Goal: Information Seeking & Learning: Obtain resource

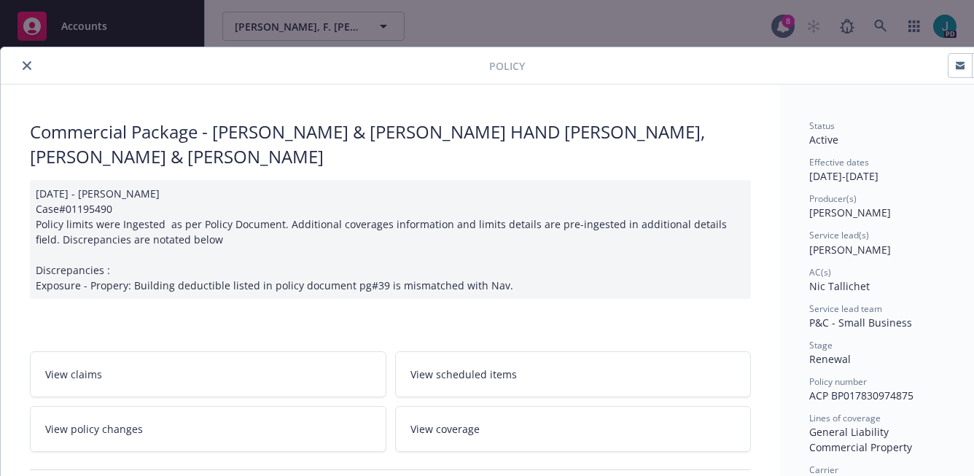
scroll to position [44, 0]
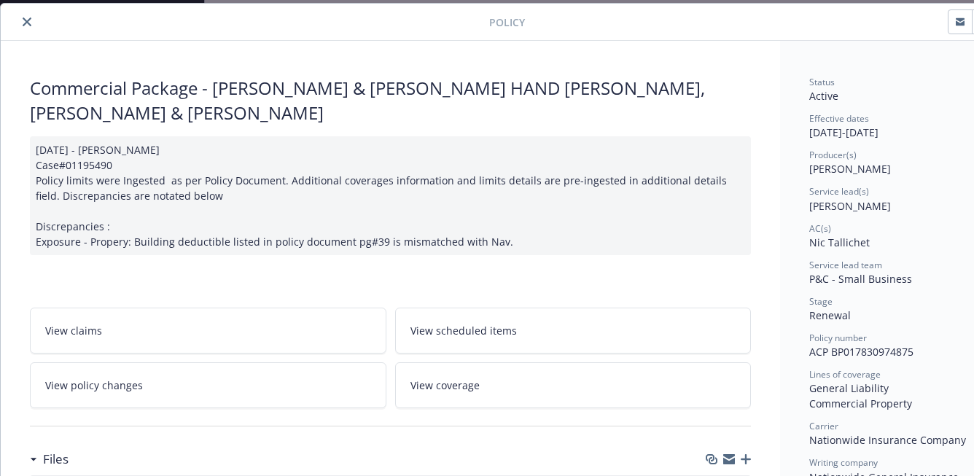
click at [26, 17] on icon "close" at bounding box center [27, 21] width 9 height 9
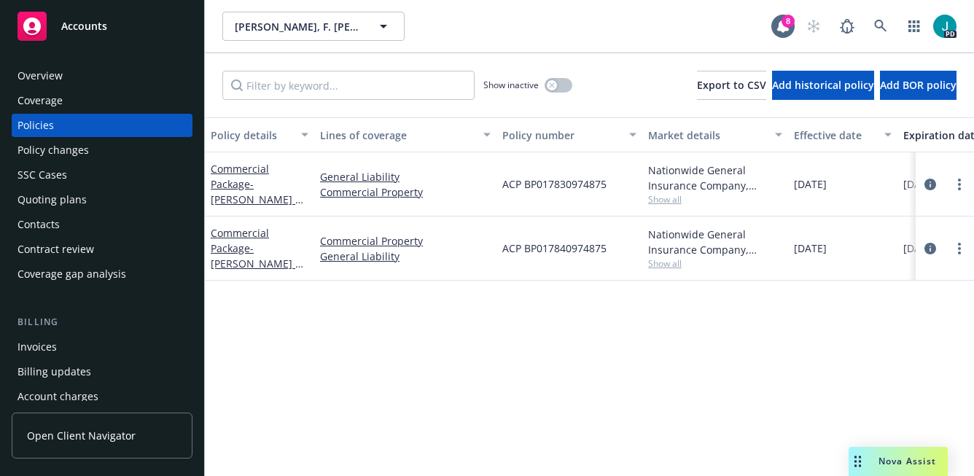
click at [67, 77] on div "Overview" at bounding box center [101, 75] width 169 height 23
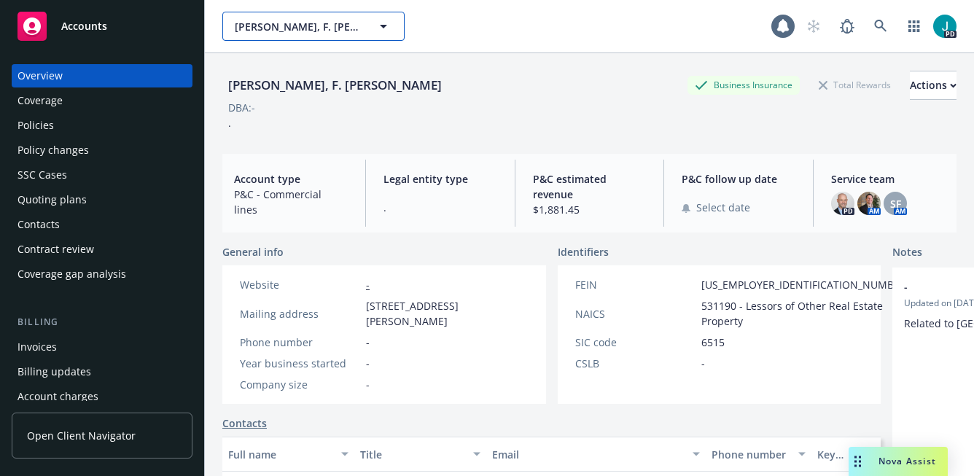
click at [263, 31] on span "[PERSON_NAME], F. [PERSON_NAME]" at bounding box center [298, 26] width 126 height 15
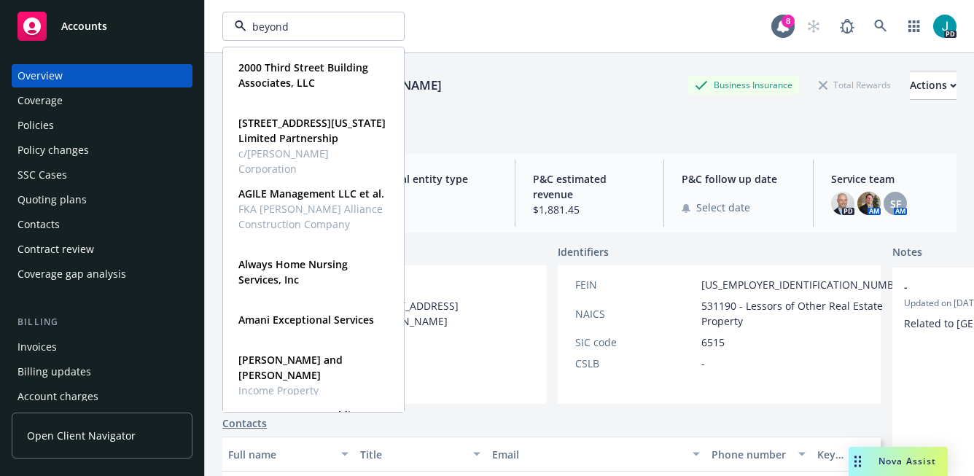
type input "beyond"
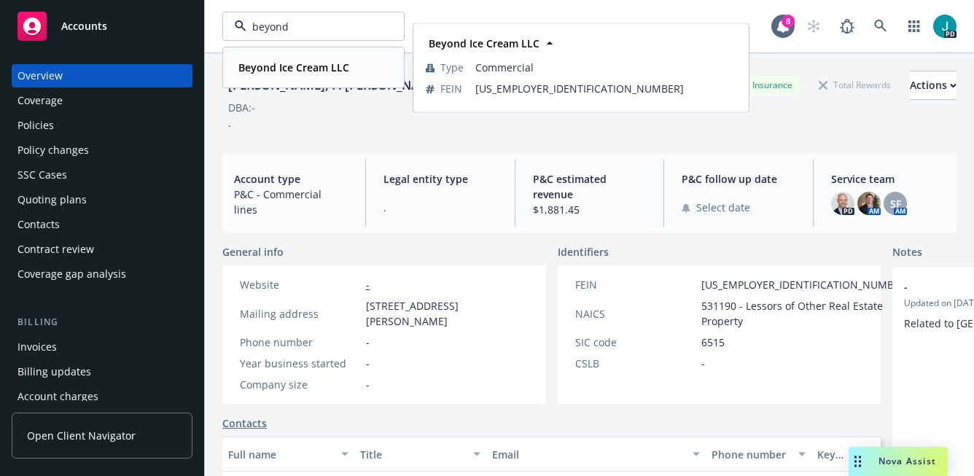
click at [257, 74] on span "Beyond Ice Cream LLC" at bounding box center [293, 67] width 111 height 15
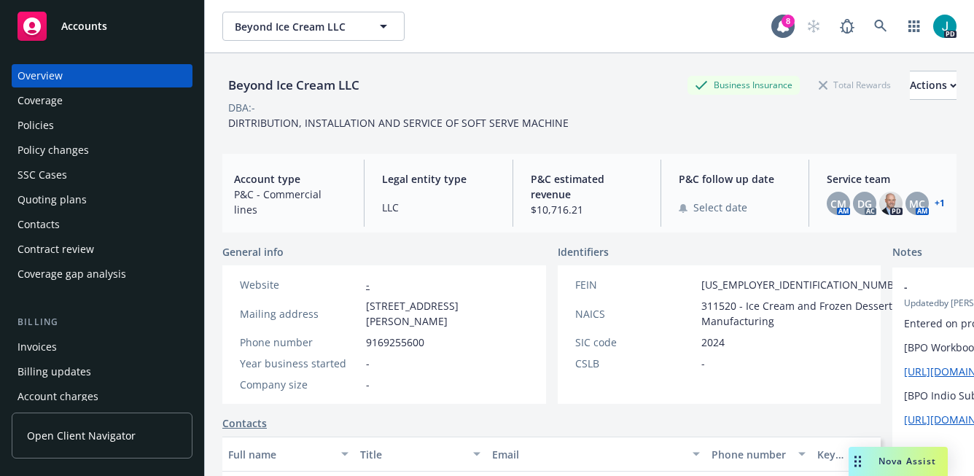
click at [104, 125] on div "Policies" at bounding box center [101, 125] width 169 height 23
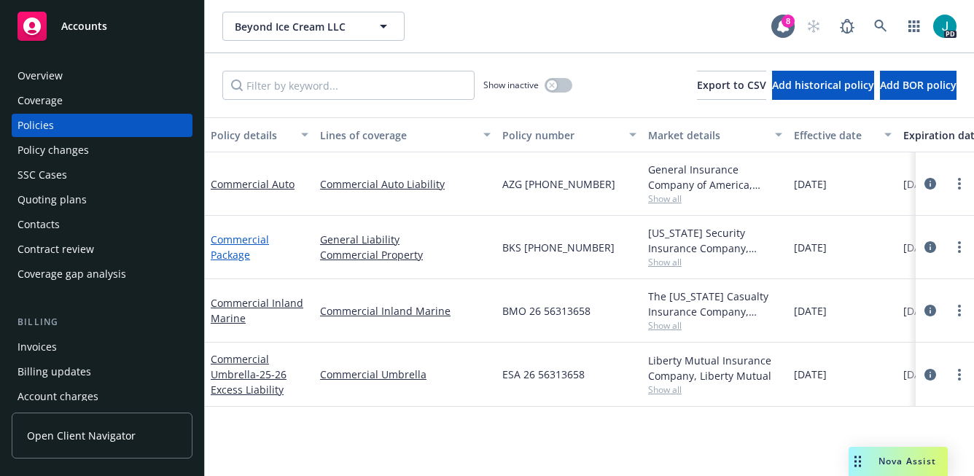
click at [251, 239] on link "Commercial Package" at bounding box center [240, 247] width 58 height 29
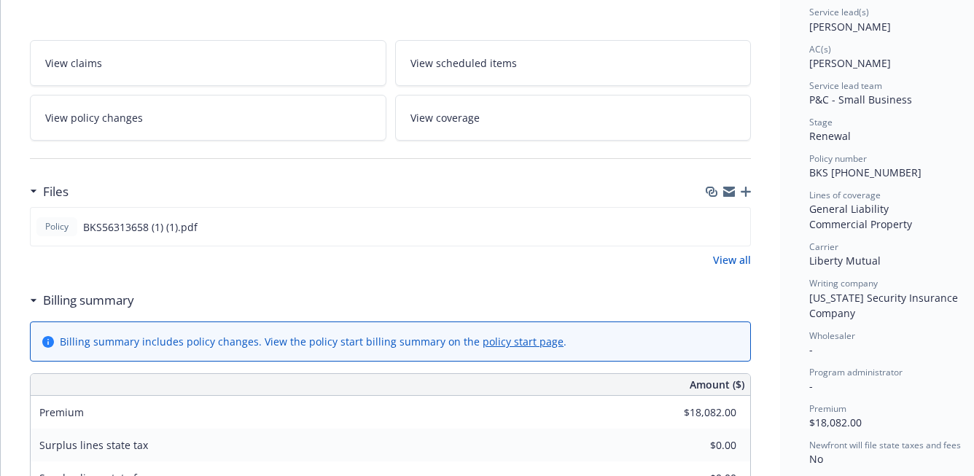
scroll to position [271, 0]
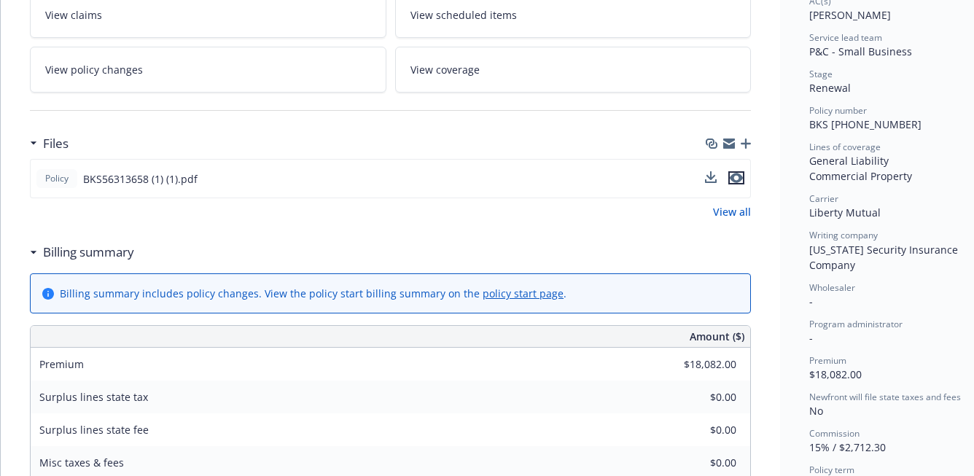
click at [736, 179] on icon "preview file" at bounding box center [736, 178] width 13 height 10
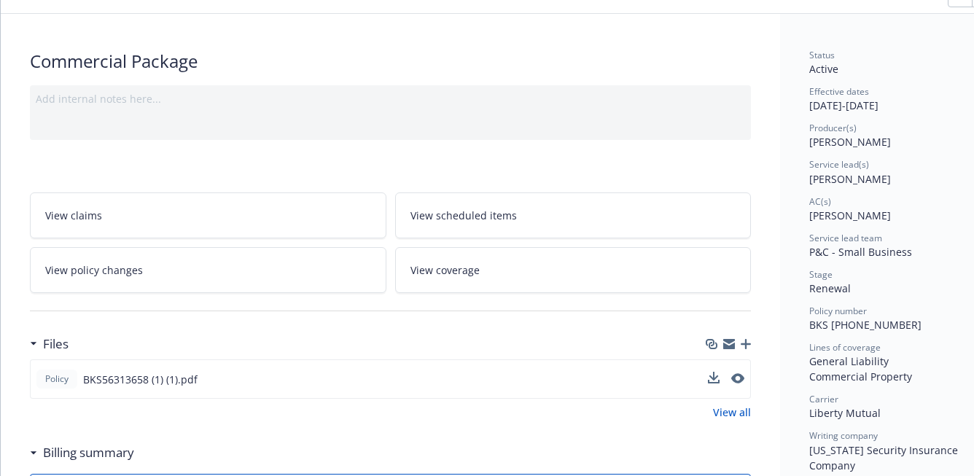
scroll to position [0, 0]
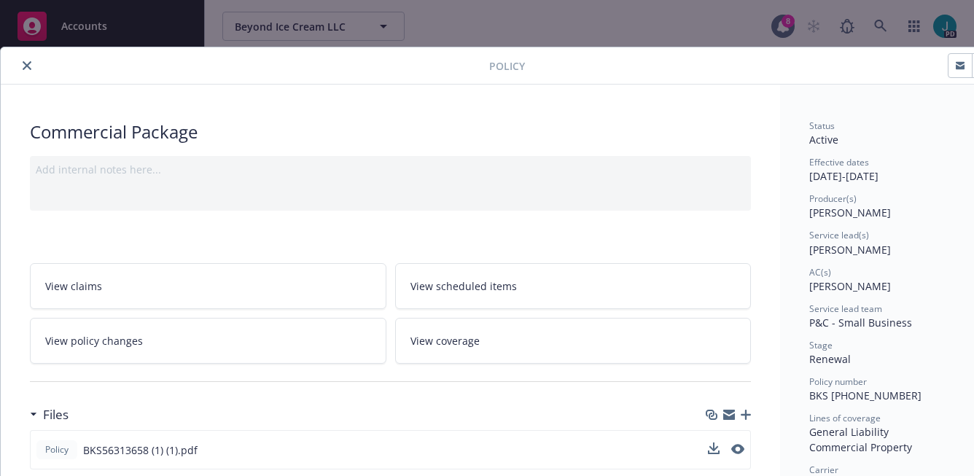
click at [23, 59] on button "close" at bounding box center [26, 65] width 17 height 17
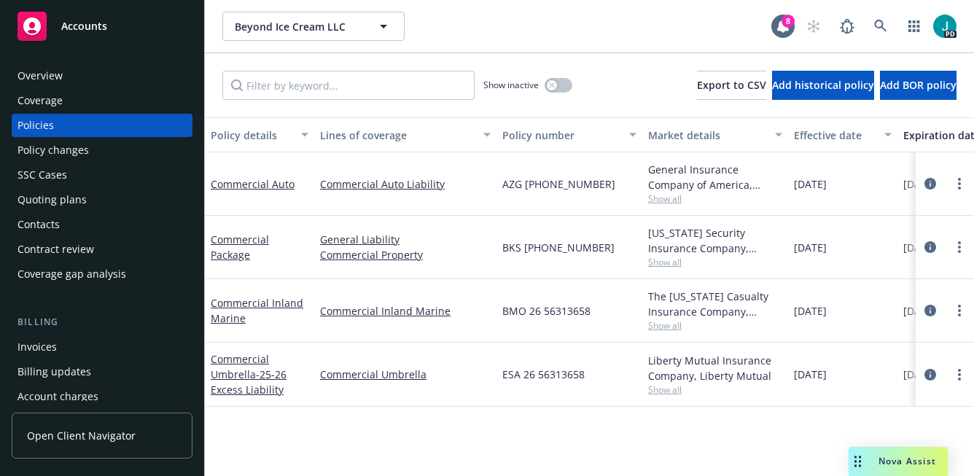
click at [888, 460] on span "Nova Assist" at bounding box center [907, 461] width 58 height 12
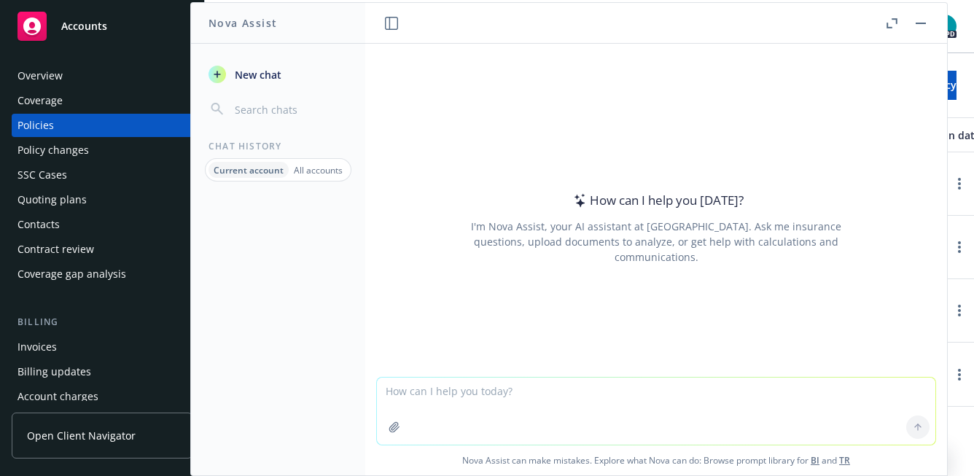
click at [595, 402] on textarea at bounding box center [656, 411] width 558 height 67
click at [506, 392] on textarea "What are sample equivilant" at bounding box center [656, 410] width 558 height 69
click at [521, 393] on textarea "What are sample equivilant" at bounding box center [656, 410] width 558 height 69
type textarea "What are sample equivalent form to CG 2037?"
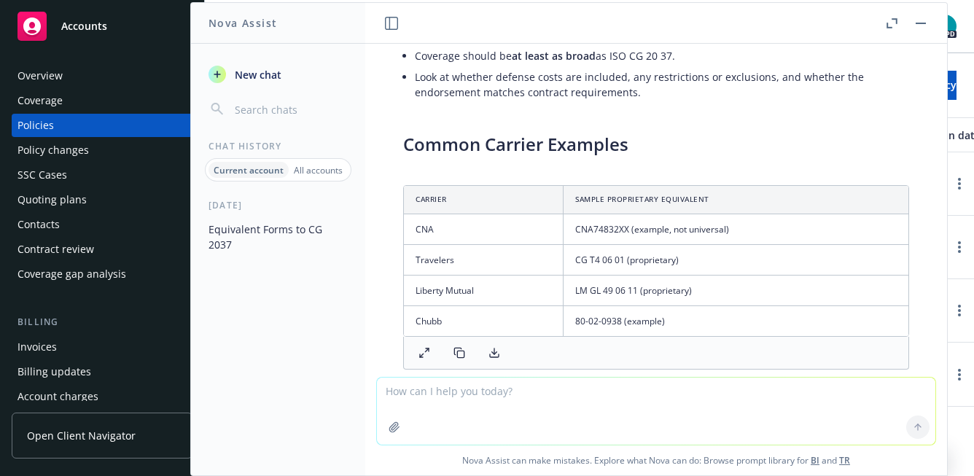
scroll to position [674, 0]
drag, startPoint x: 640, startPoint y: 292, endPoint x: 577, endPoint y: 294, distance: 63.5
click at [577, 294] on td "LM GL 49 06 11 (proprietary)" at bounding box center [735, 291] width 345 height 31
copy td "LM GL 49 06 11"
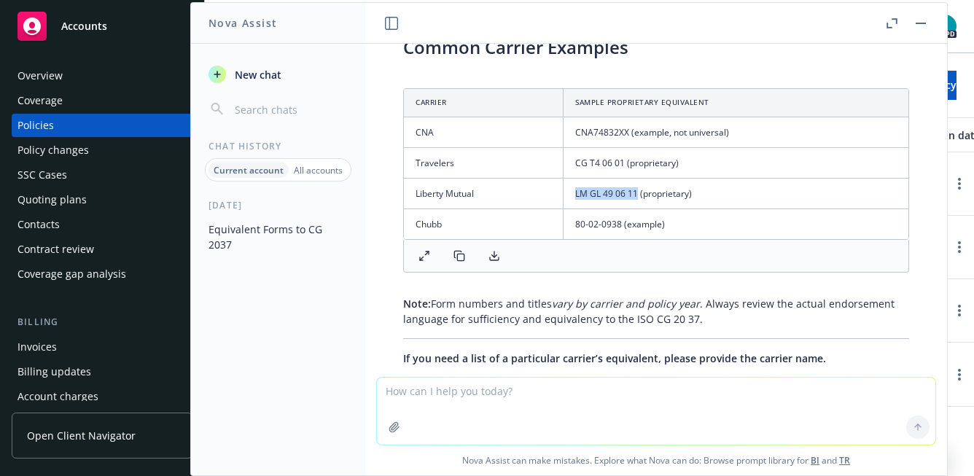
scroll to position [913, 0]
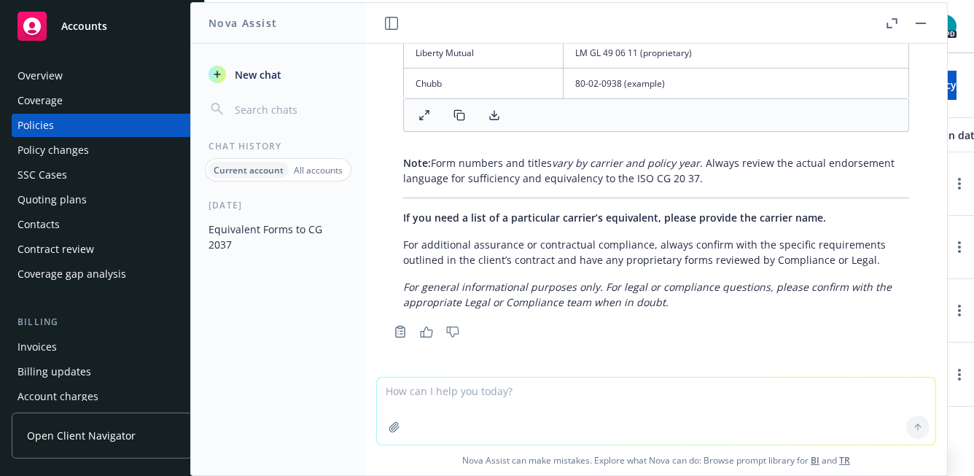
click at [491, 392] on textarea at bounding box center [656, 411] width 558 height 67
type textarea "Provide a sample of the Liberty Mutual form"
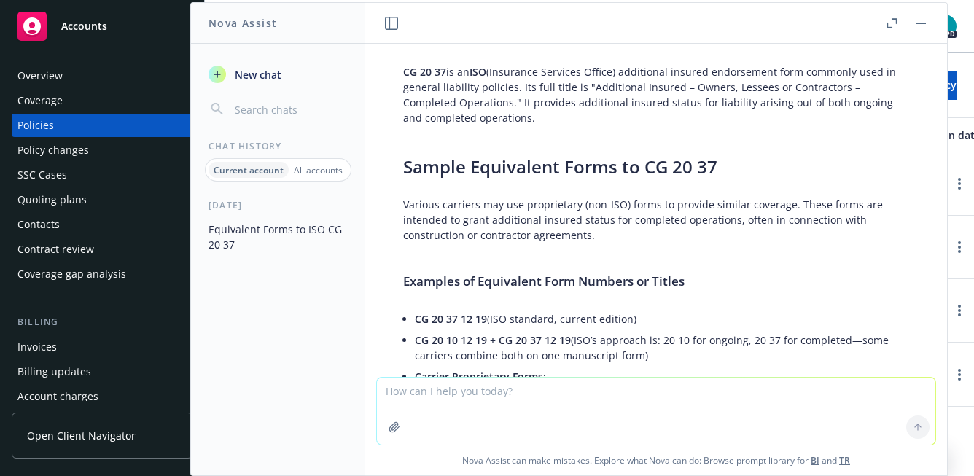
scroll to position [0, 0]
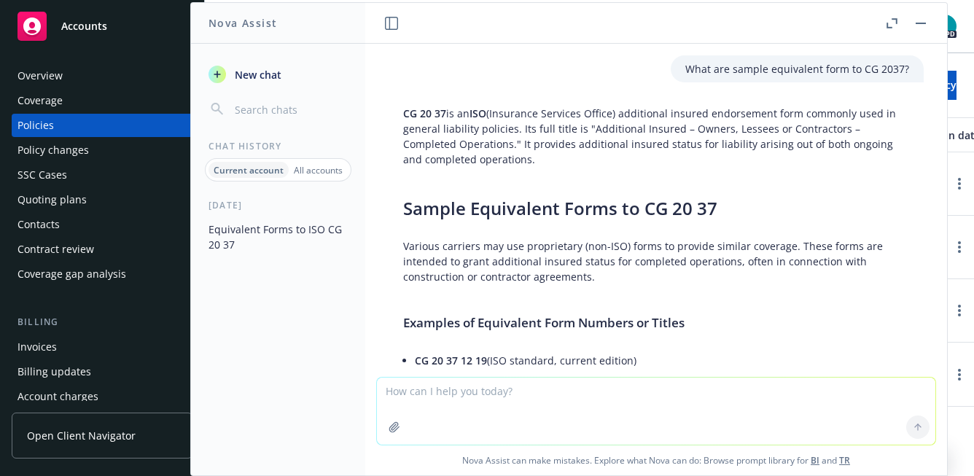
click at [75, 72] on div "Overview" at bounding box center [101, 75] width 169 height 23
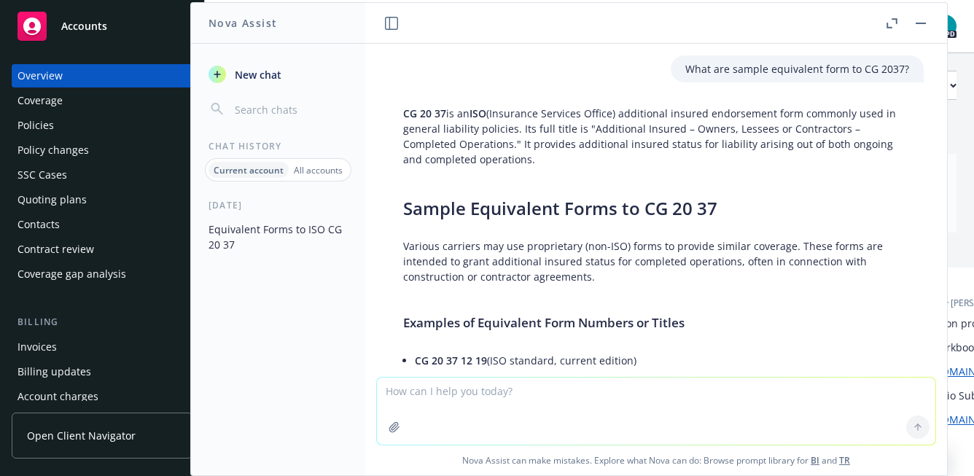
click at [923, 23] on rect "button" at bounding box center [921, 23] width 10 height 1
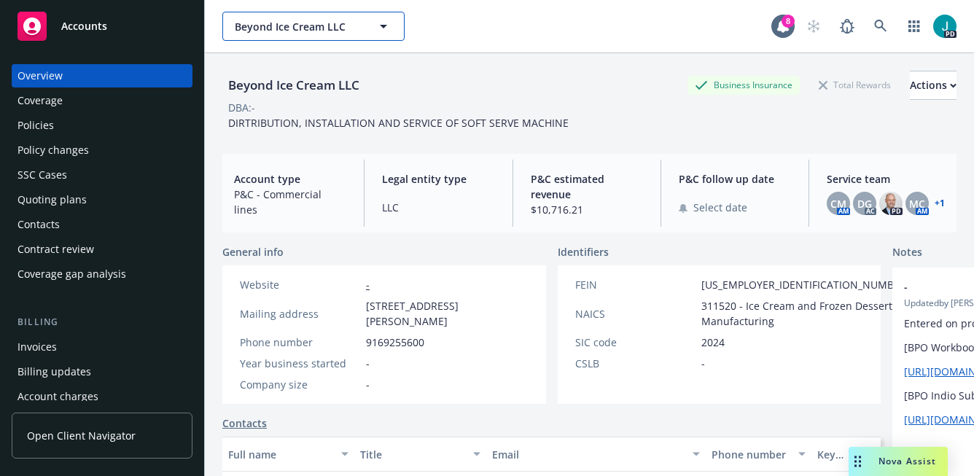
click at [327, 27] on span "Beyond Ice Cream LLC" at bounding box center [298, 26] width 126 height 15
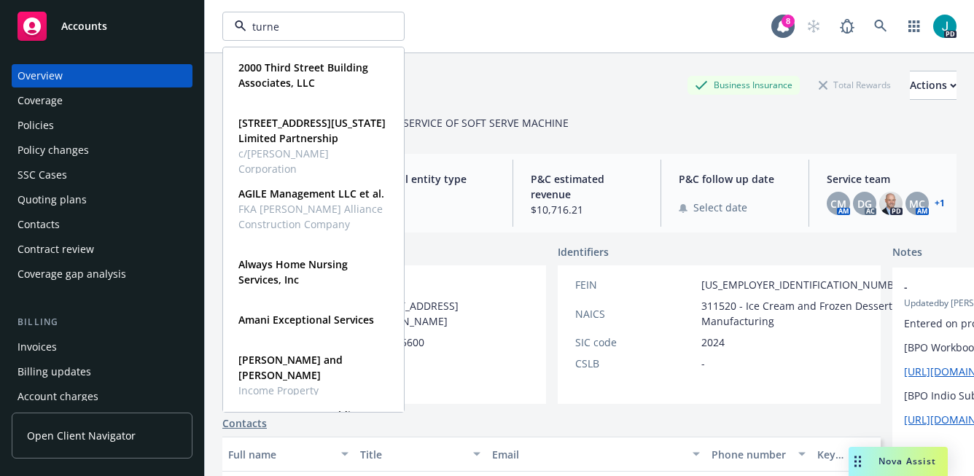
type input "[PERSON_NAME]"
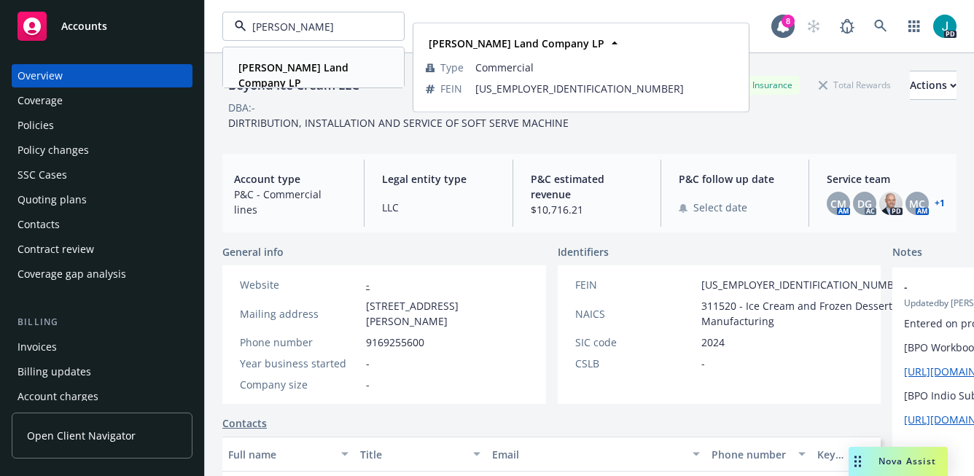
click at [310, 63] on strong "[PERSON_NAME] Land Company LP" at bounding box center [293, 75] width 110 height 29
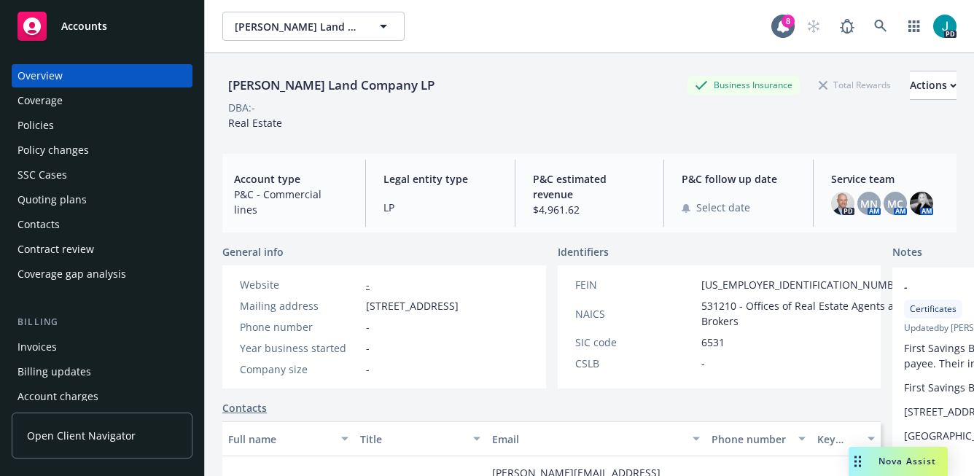
click at [44, 125] on div "Policies" at bounding box center [35, 125] width 36 height 23
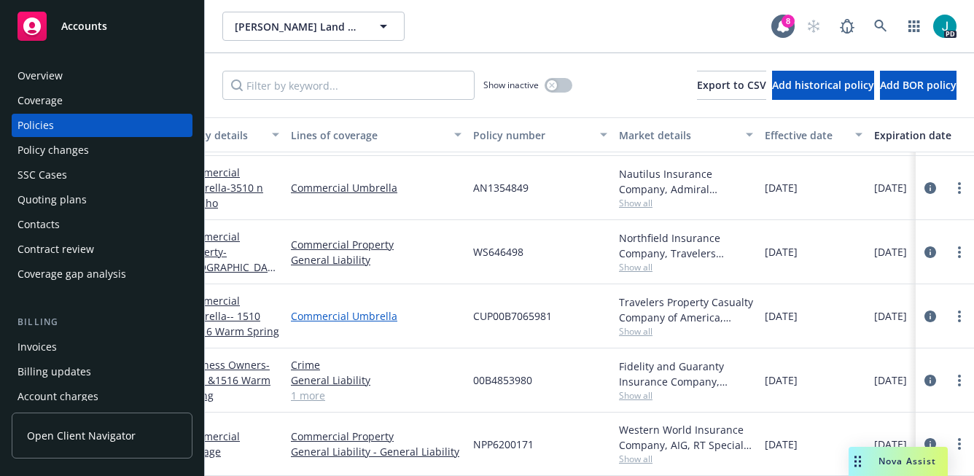
scroll to position [176, 0]
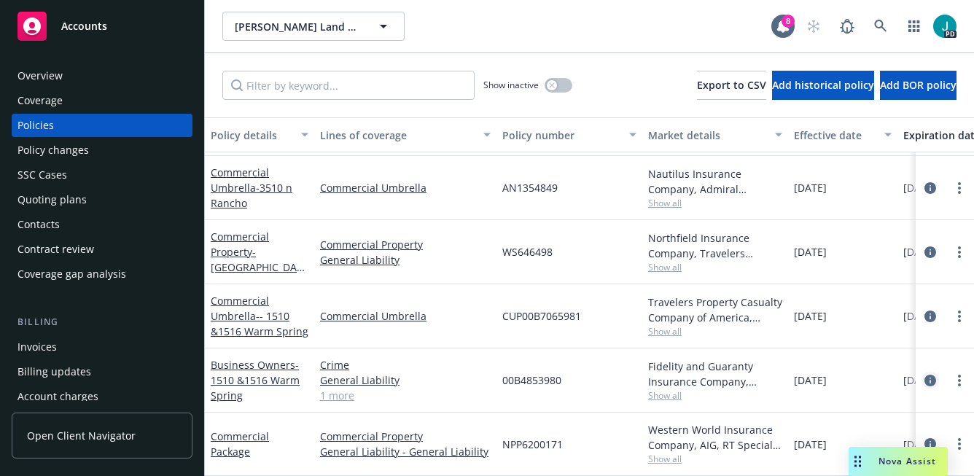
click at [932, 378] on icon "circleInformation" at bounding box center [930, 381] width 12 height 12
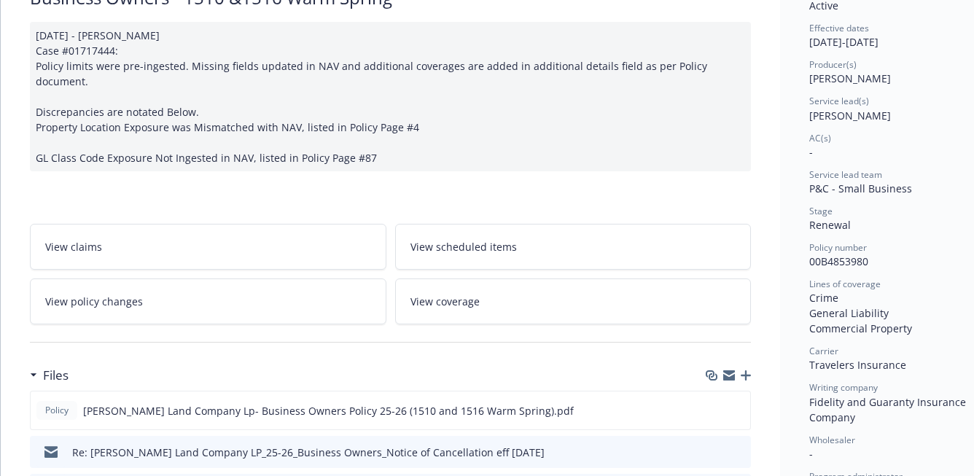
scroll to position [135, 0]
click at [735, 404] on icon "preview file" at bounding box center [736, 409] width 13 height 10
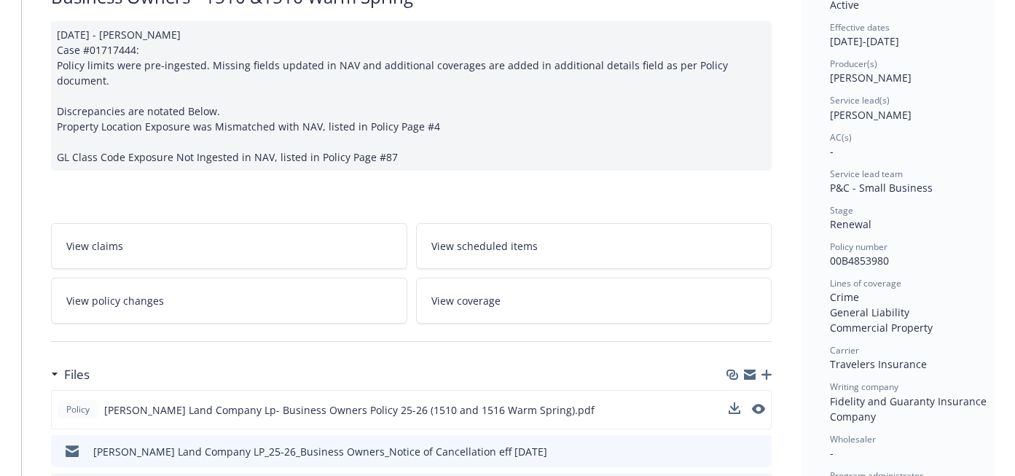
scroll to position [0, 0]
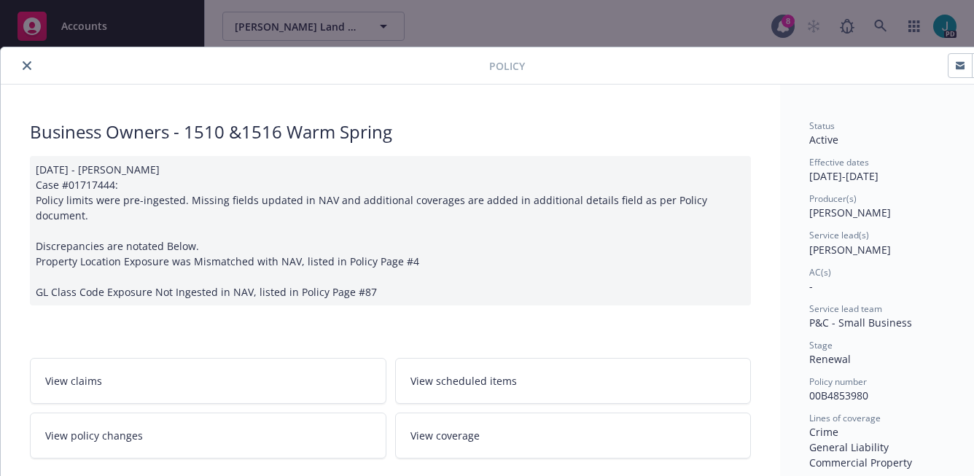
click at [29, 66] on icon "close" at bounding box center [27, 65] width 9 height 9
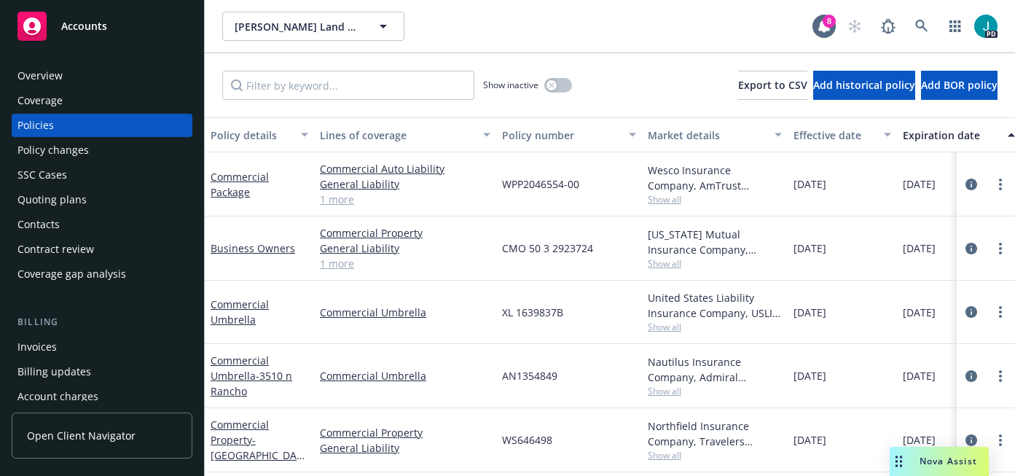
click at [31, 75] on div "Overview" at bounding box center [39, 75] width 45 height 23
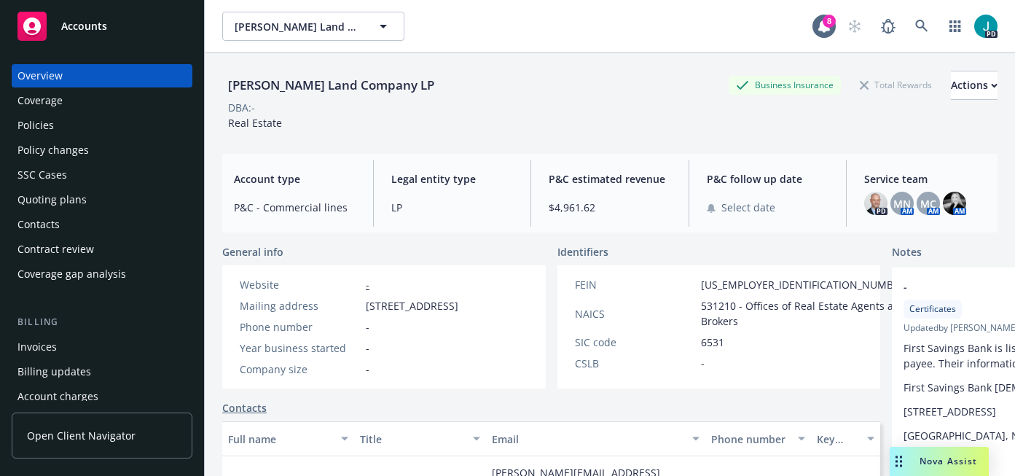
click at [103, 27] on span "Accounts" at bounding box center [84, 26] width 46 height 12
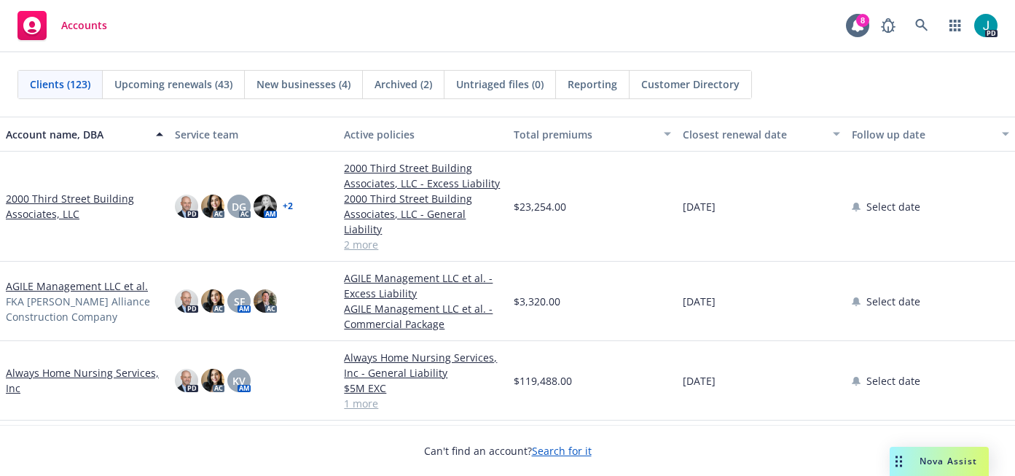
click at [198, 82] on span "Upcoming renewals (43)" at bounding box center [173, 84] width 118 height 15
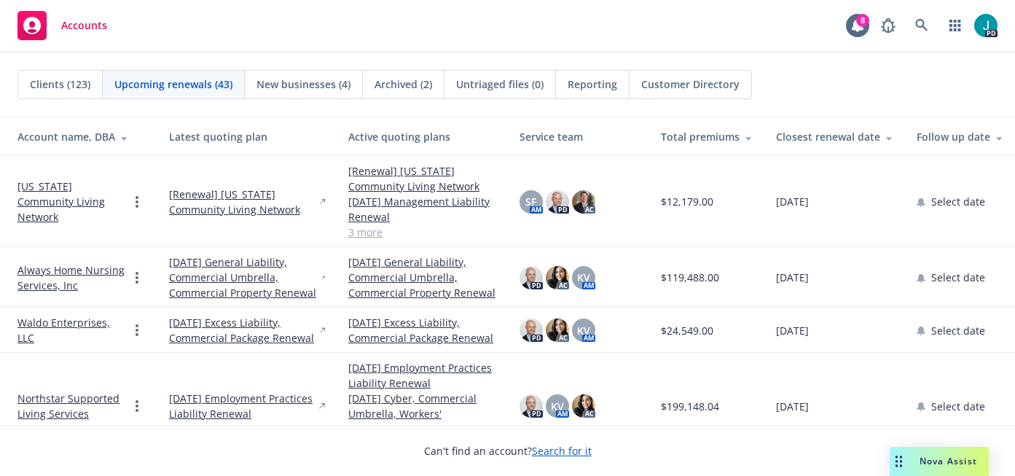
click at [818, 136] on div "Closest renewal date" at bounding box center [834, 136] width 117 height 15
